Goal: Information Seeking & Learning: Learn about a topic

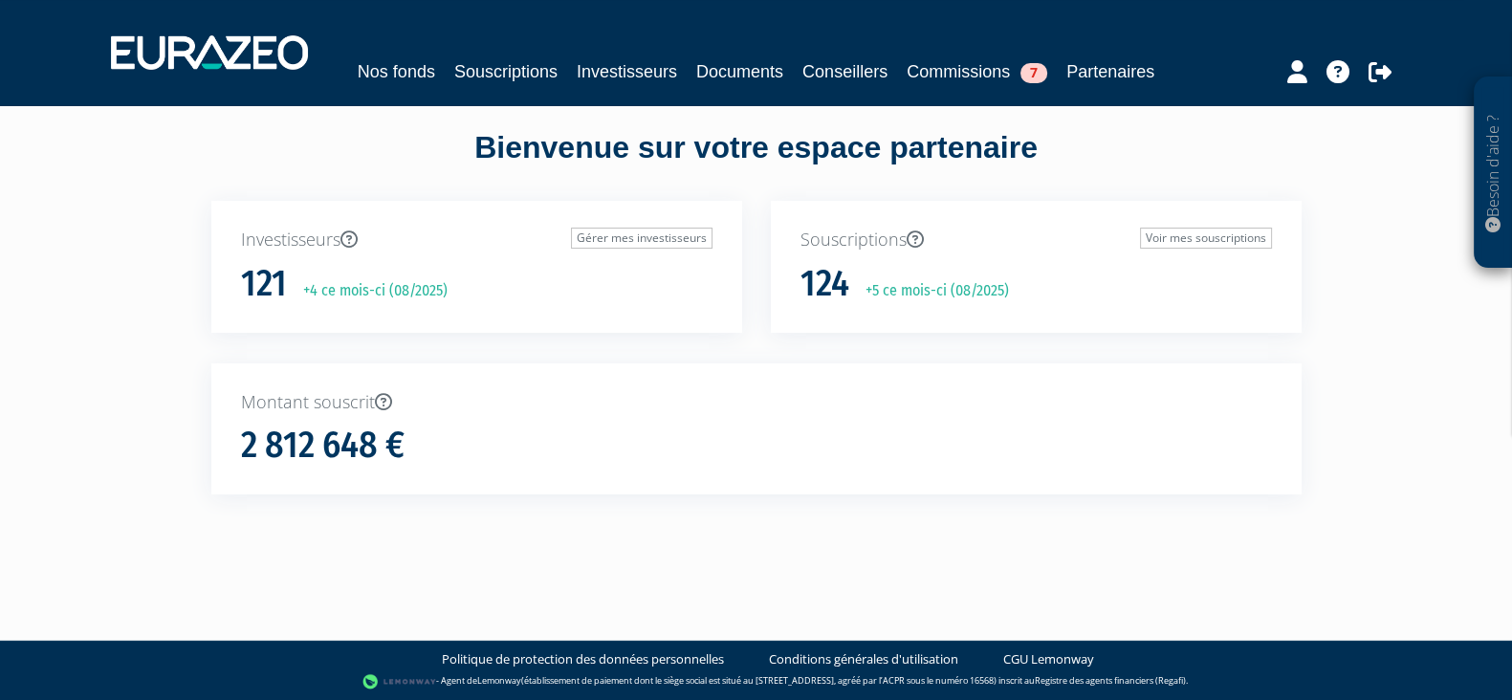
scroll to position [56, 0]
click at [738, 80] on link "Documents" at bounding box center [739, 71] width 87 height 27
click at [376, 63] on link "Nos fonds" at bounding box center [396, 71] width 77 height 27
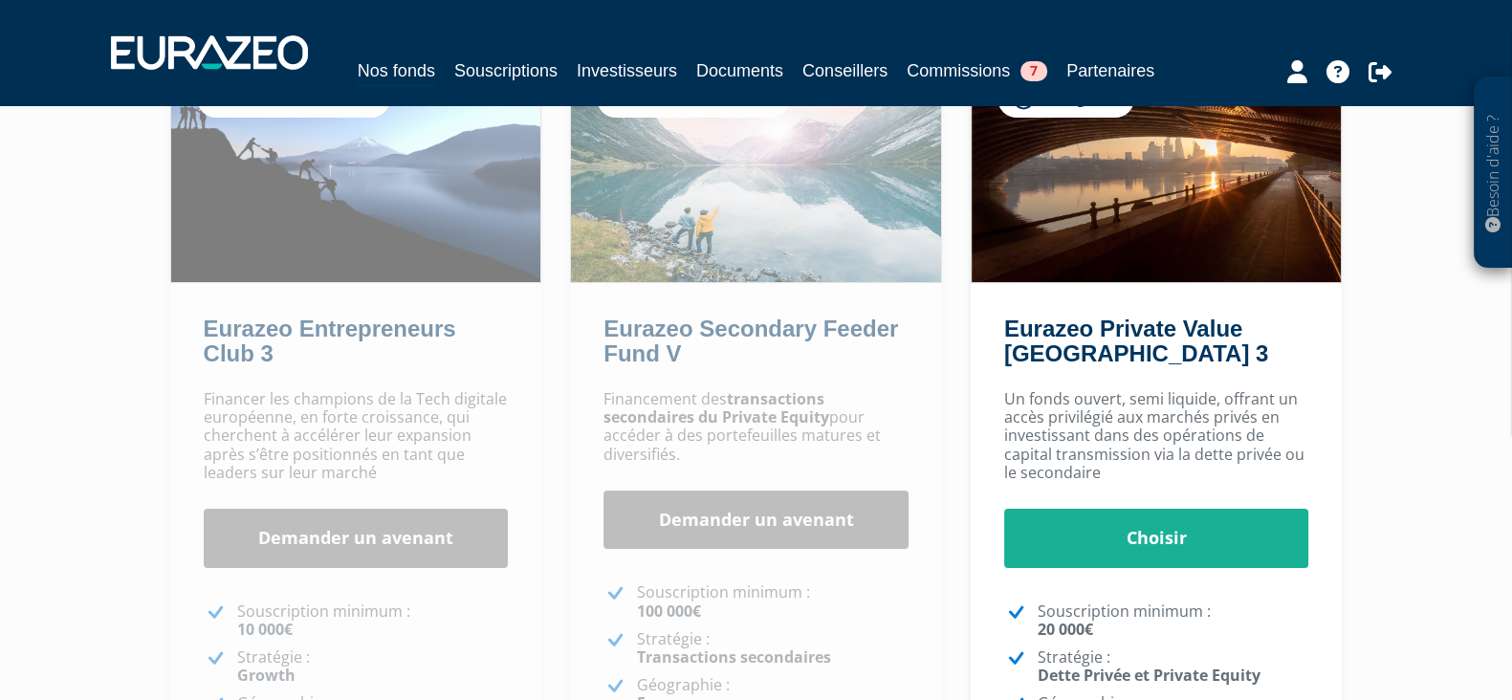
click at [1177, 397] on p "Un fonds ouvert, semi liquide, offrant un accès privilégié aux marchés privés e…" at bounding box center [1156, 436] width 305 height 92
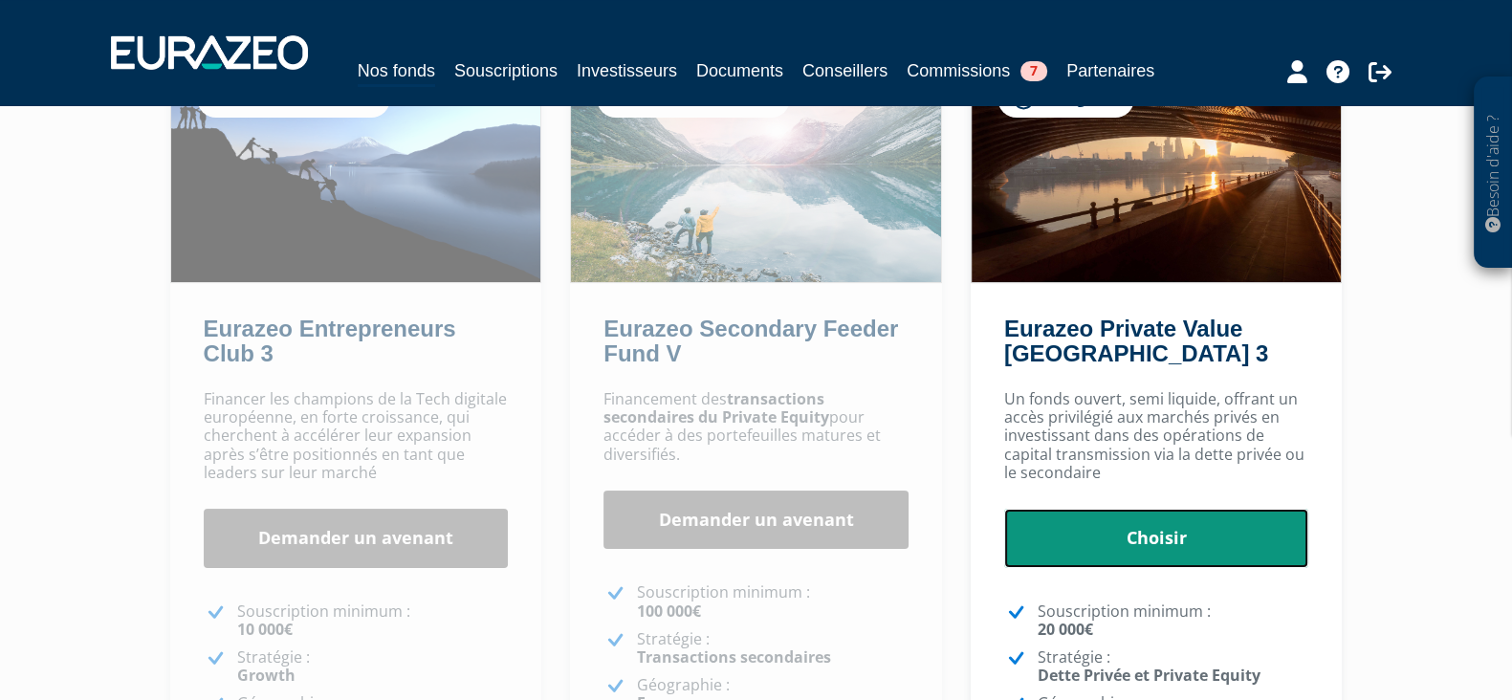
click at [1157, 519] on link "Choisir" at bounding box center [1156, 538] width 305 height 59
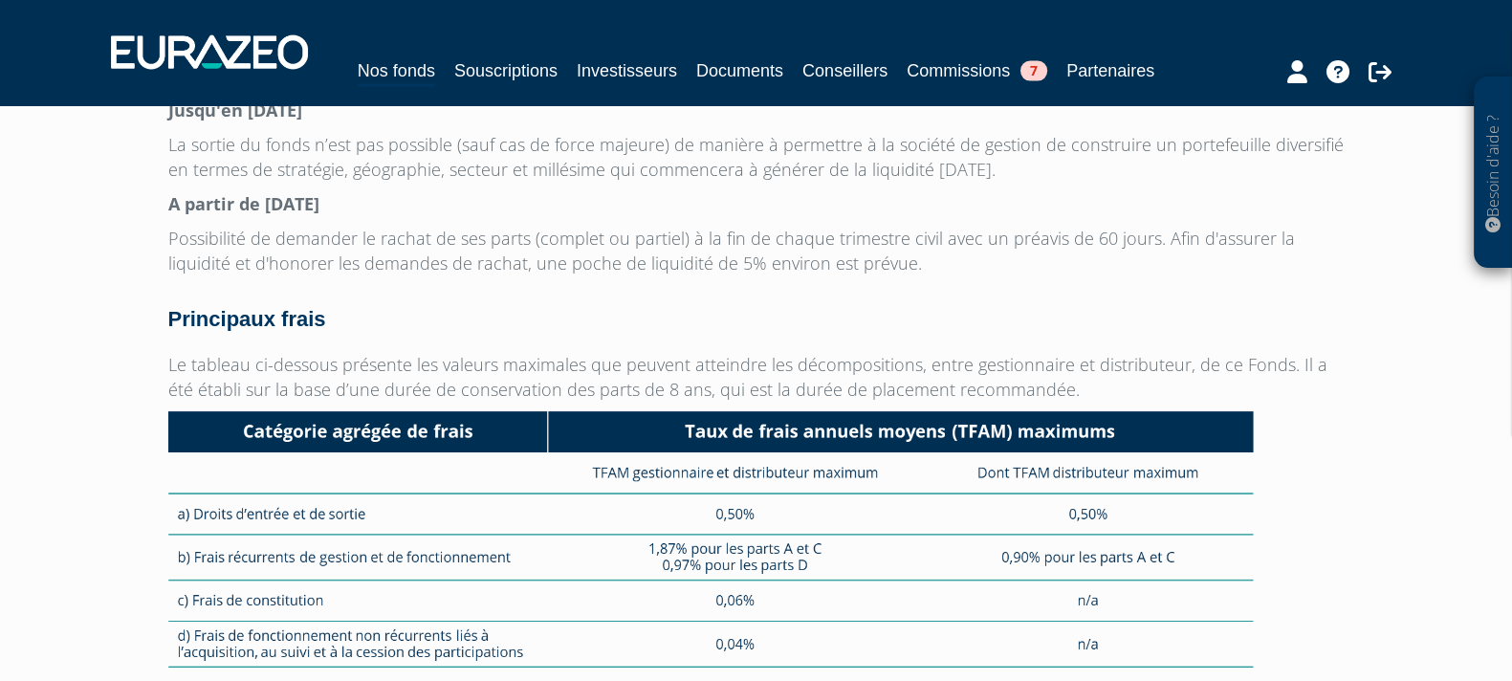
scroll to position [1716, 0]
